Goal: Check status

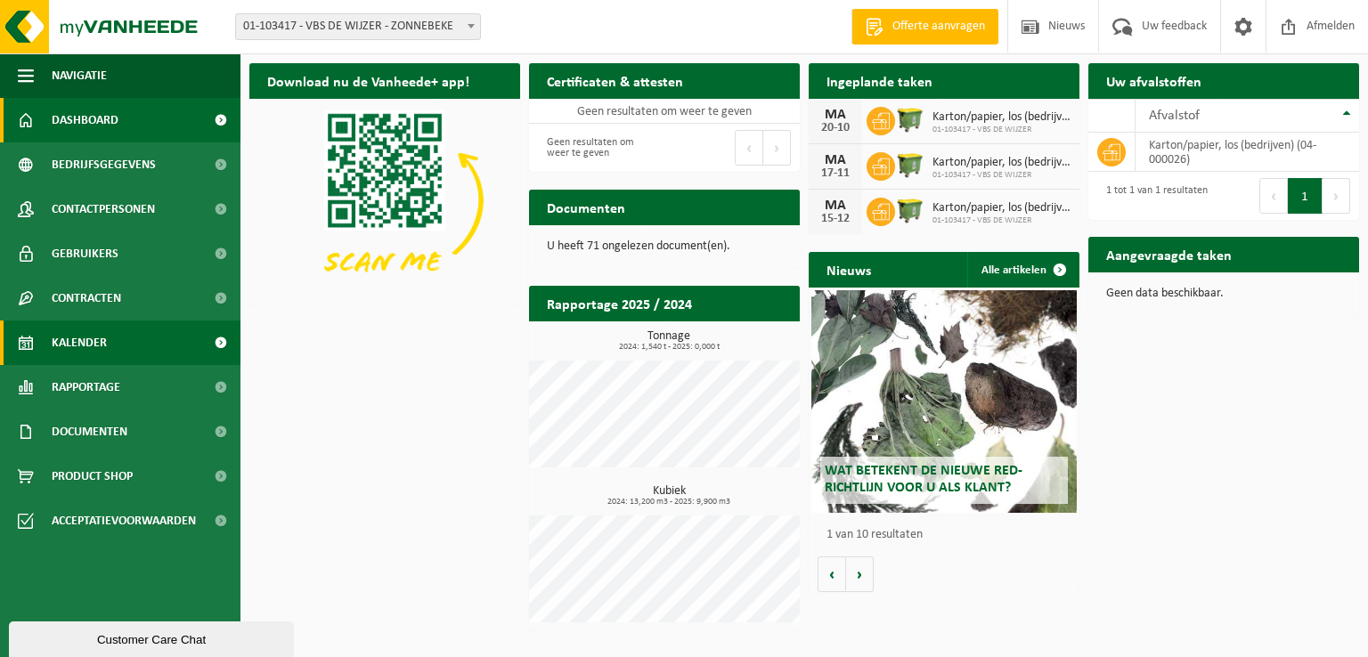
click at [104, 349] on span "Kalender" at bounding box center [79, 343] width 55 height 45
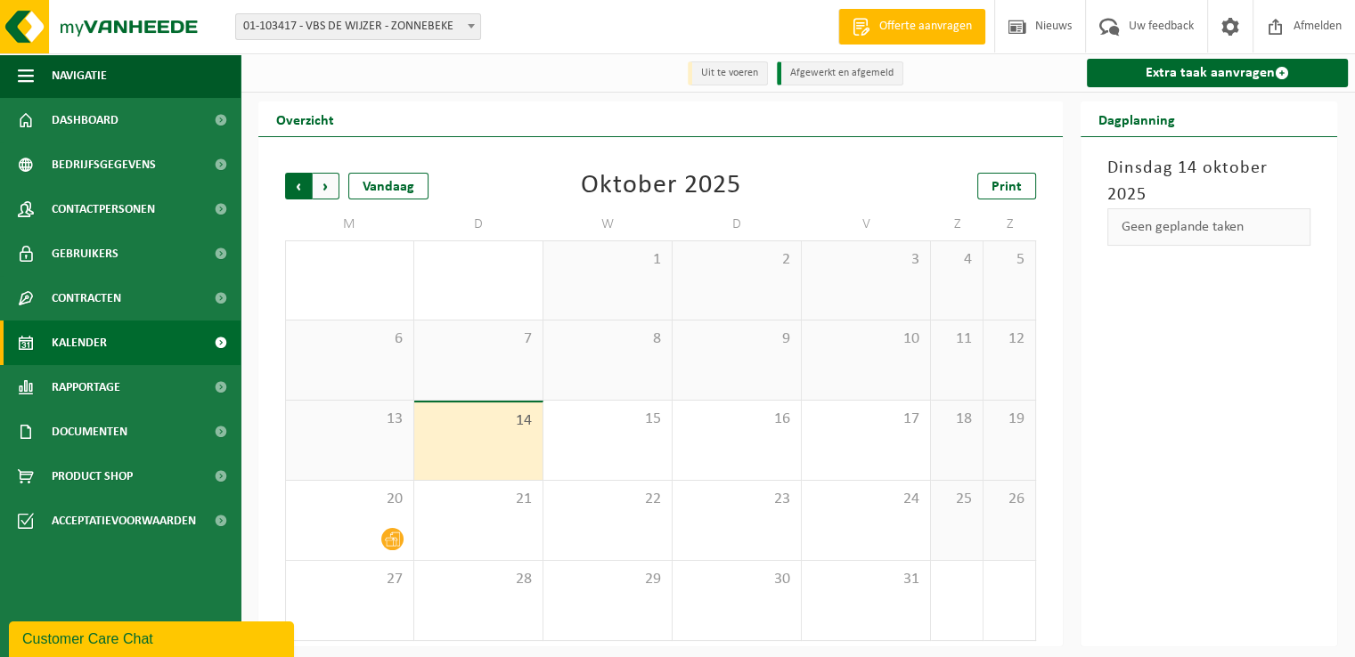
click at [321, 193] on span "Volgende" at bounding box center [326, 186] width 27 height 27
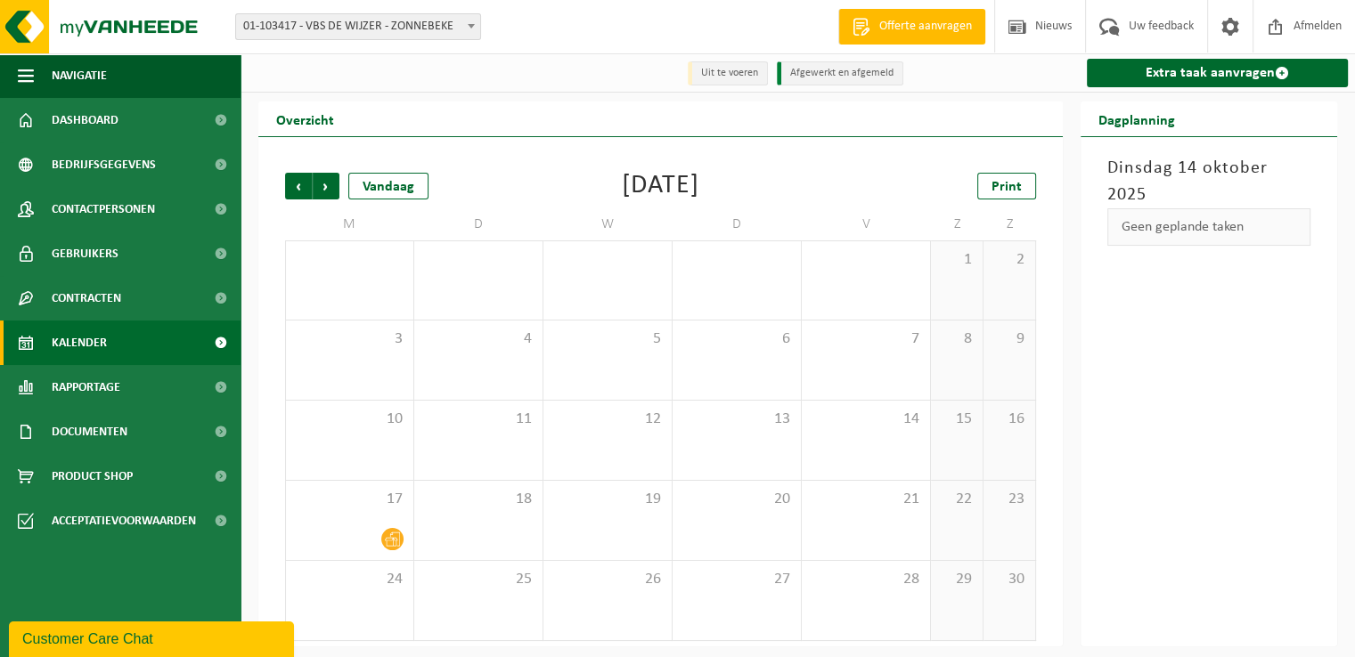
click at [321, 193] on span "Volgende" at bounding box center [326, 186] width 27 height 27
